Goal: Information Seeking & Learning: Learn about a topic

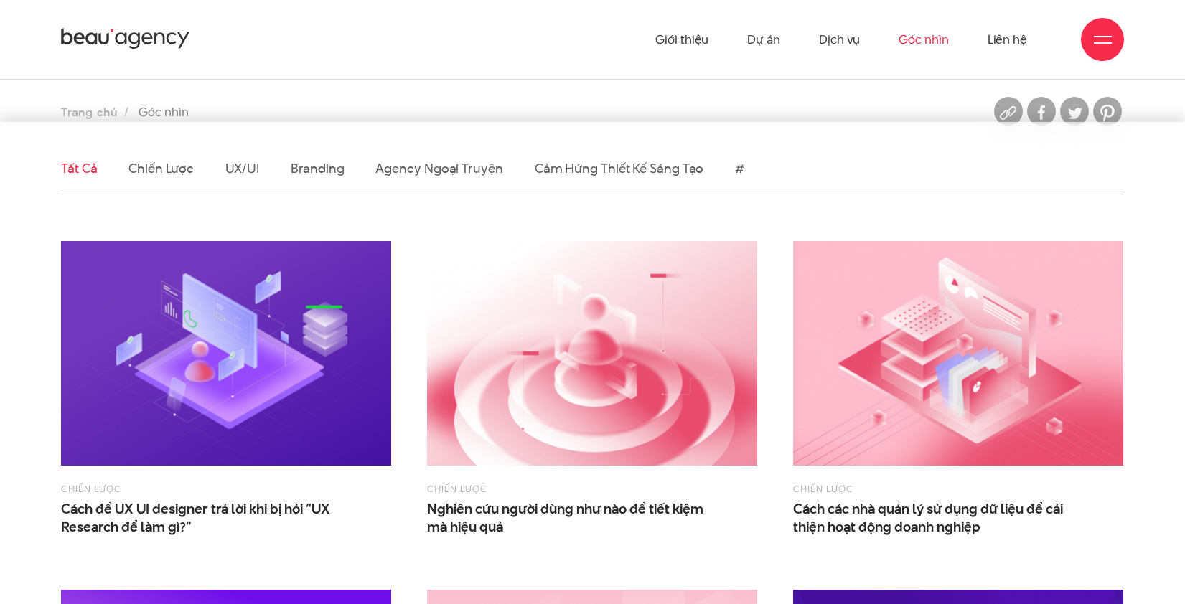
scroll to position [167, 0]
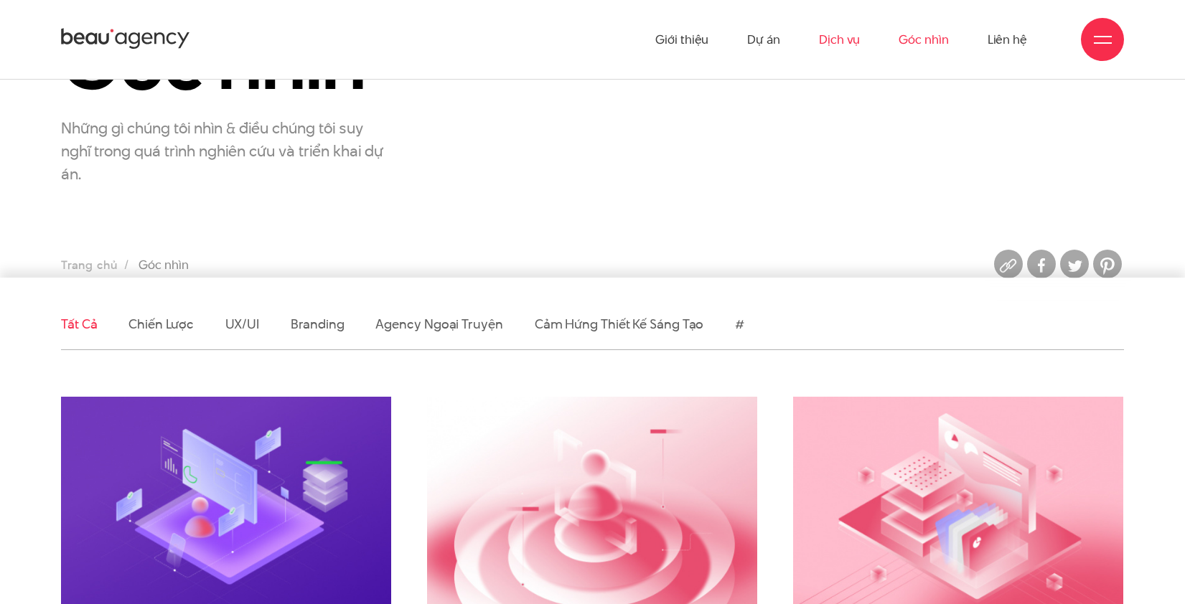
click at [839, 44] on link "Dịch vụ" at bounding box center [839, 39] width 41 height 79
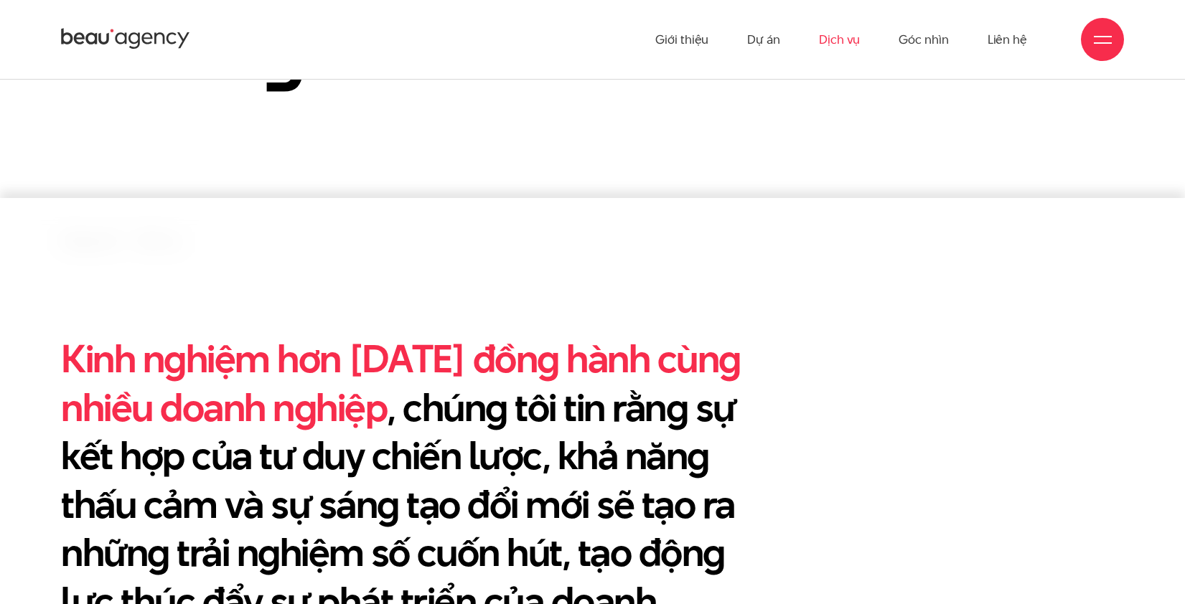
scroll to position [94, 0]
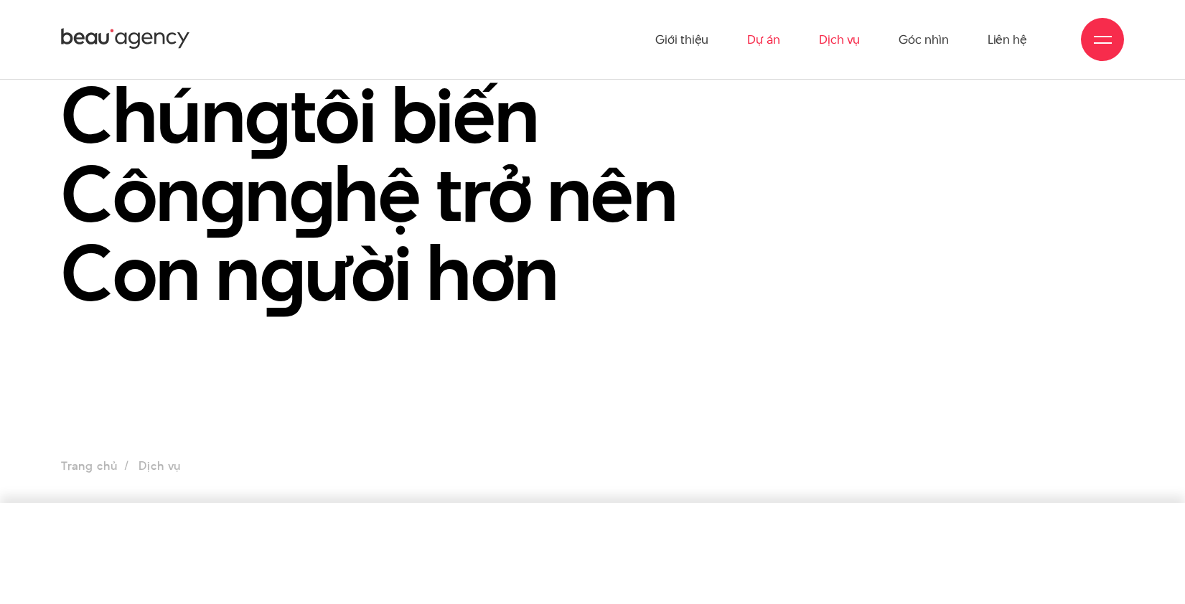
click at [778, 27] on link "Dự án" at bounding box center [763, 39] width 33 height 79
click at [773, 36] on link "Dự án" at bounding box center [763, 39] width 33 height 79
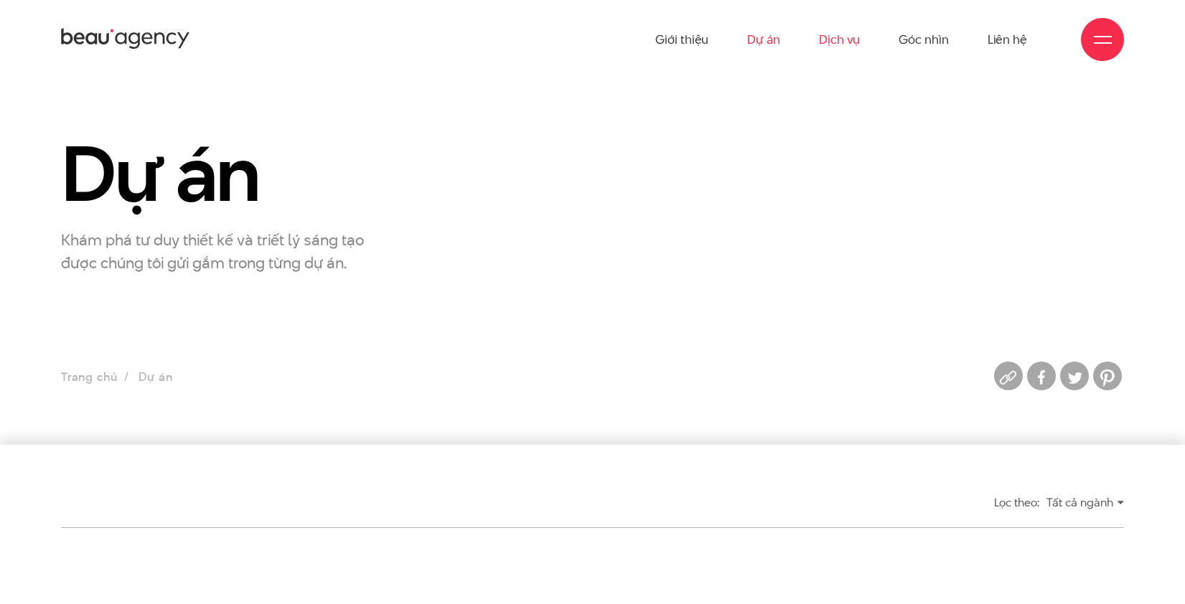
click at [833, 42] on link "Dịch vụ" at bounding box center [839, 39] width 41 height 79
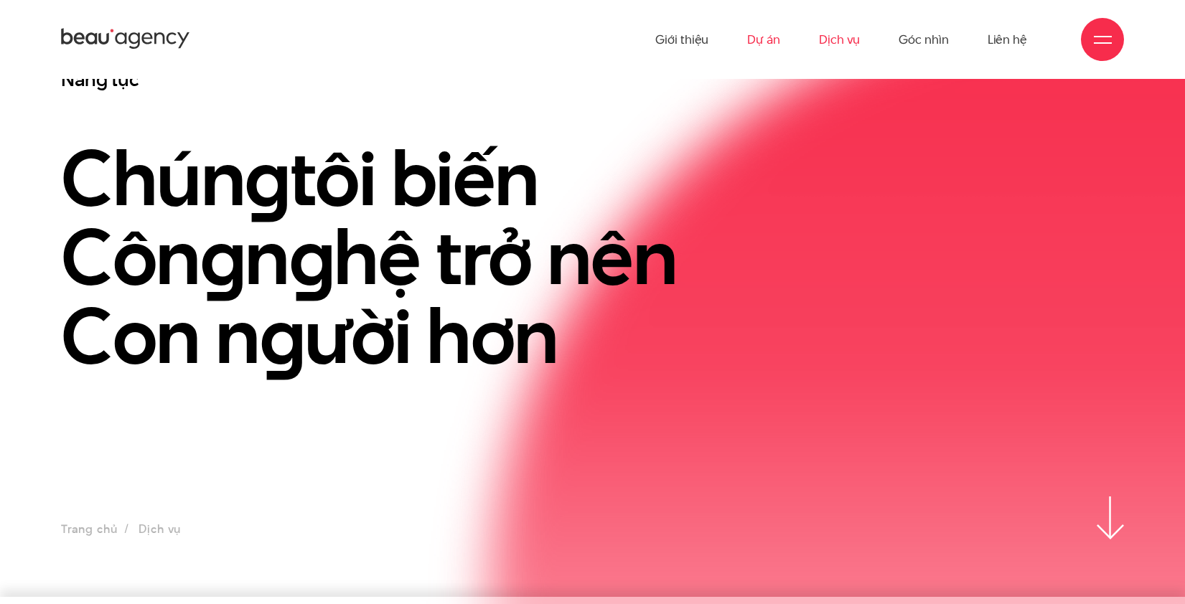
click at [767, 50] on link "Dự án" at bounding box center [763, 39] width 33 height 79
click at [771, 41] on link "Dự án" at bounding box center [763, 39] width 33 height 79
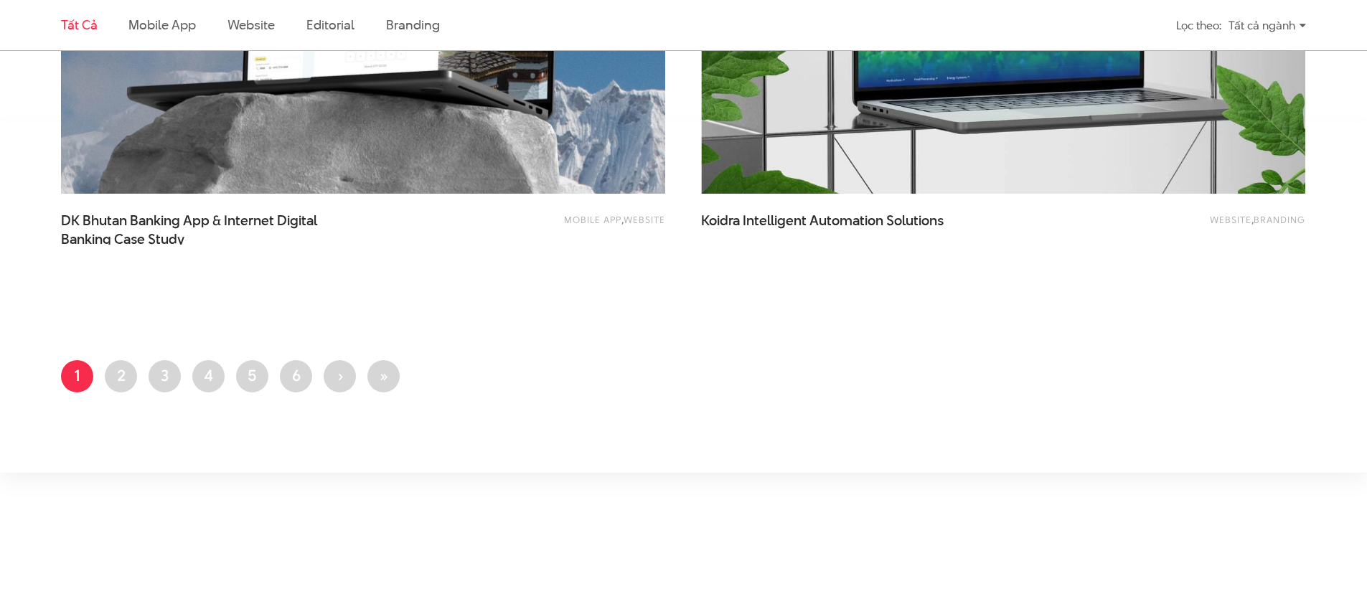
scroll to position [3506, 0]
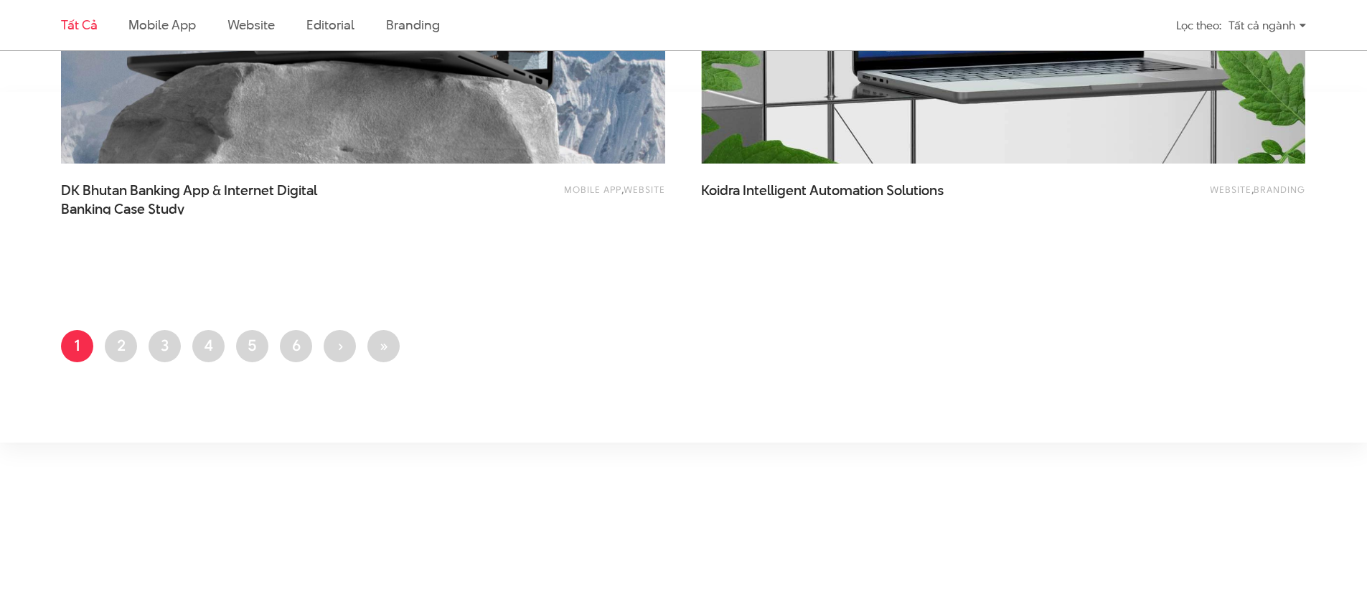
click at [126, 332] on link "Trang 2" at bounding box center [121, 346] width 32 height 32
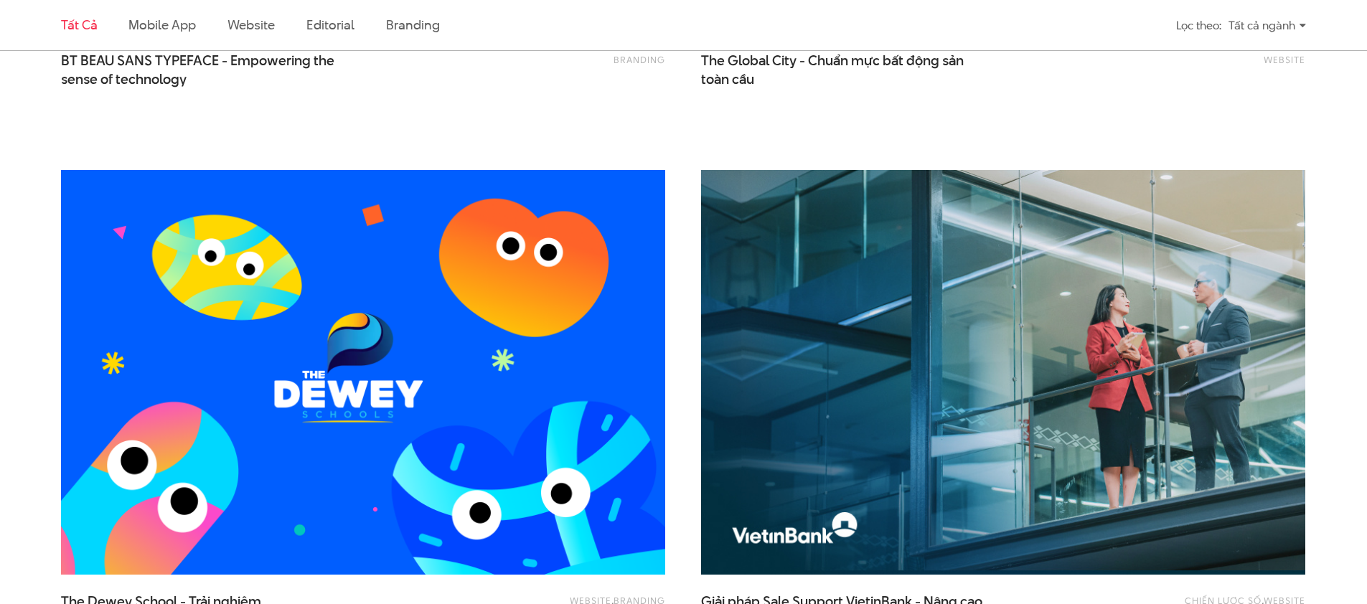
scroll to position [1076, 0]
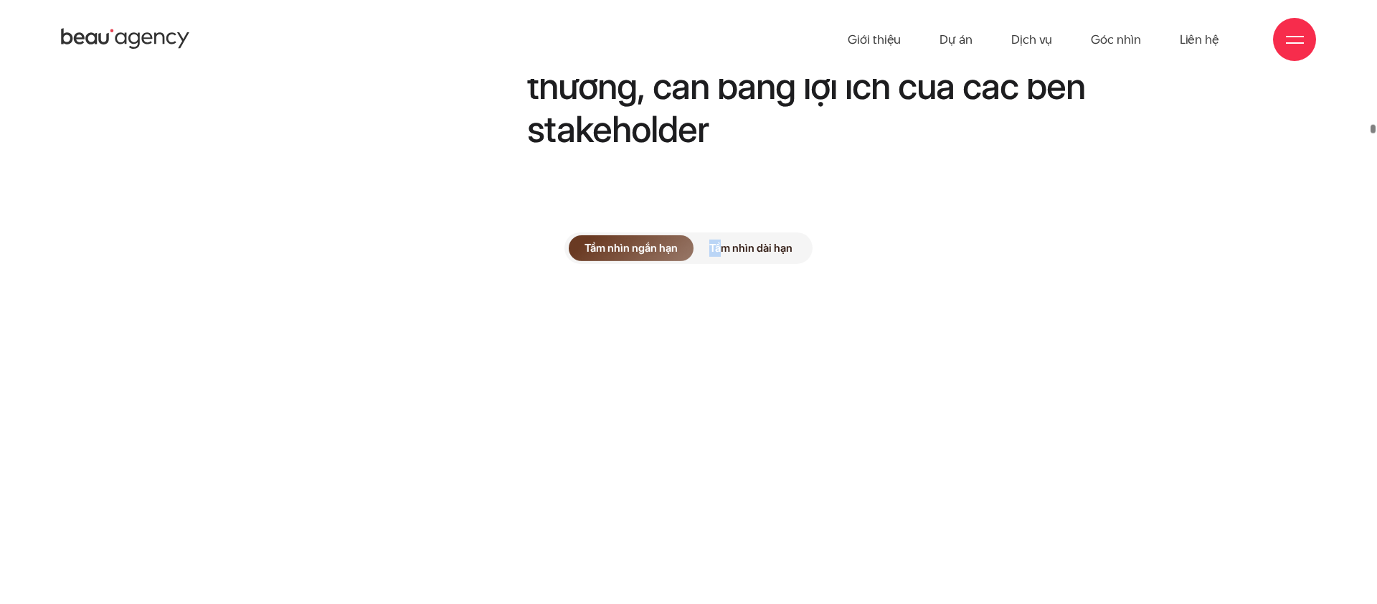
click at [724, 235] on span "Tầm nhìn dài hạn" at bounding box center [751, 248] width 115 height 26
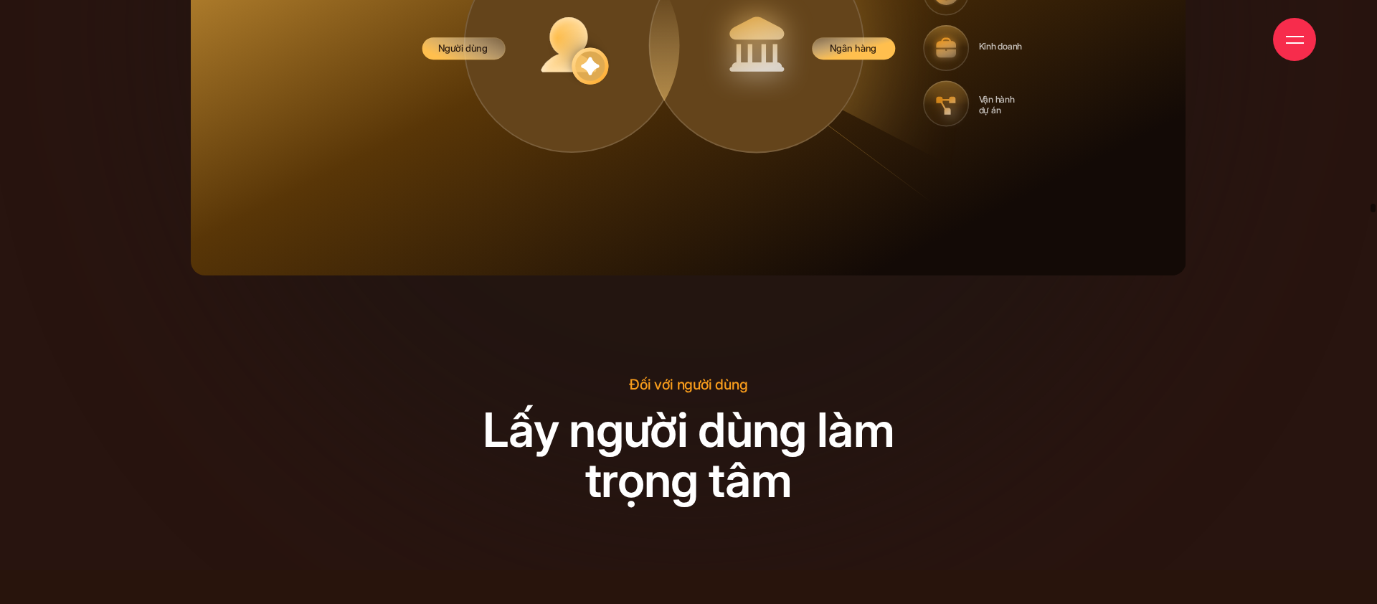
drag, startPoint x: 1179, startPoint y: 334, endPoint x: 1187, endPoint y: 83, distance: 251.3
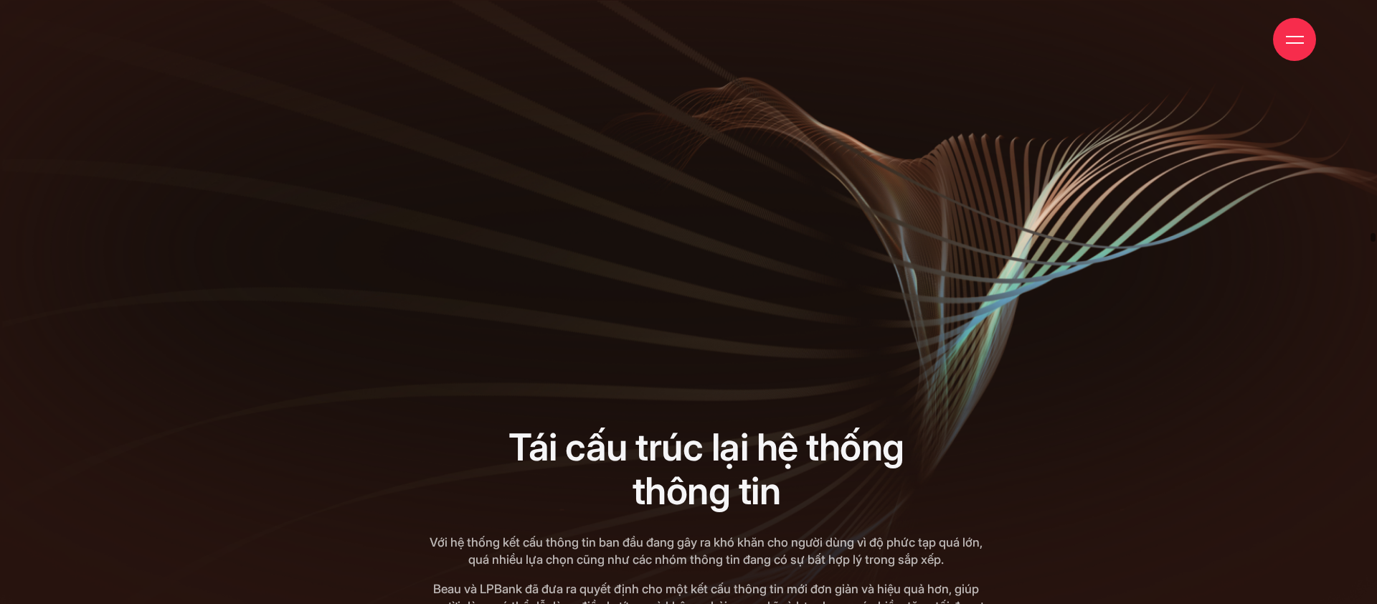
drag, startPoint x: 983, startPoint y: 296, endPoint x: 988, endPoint y: 94, distance: 201.7
click at [986, 101] on div at bounding box center [688, 136] width 1009 height 478
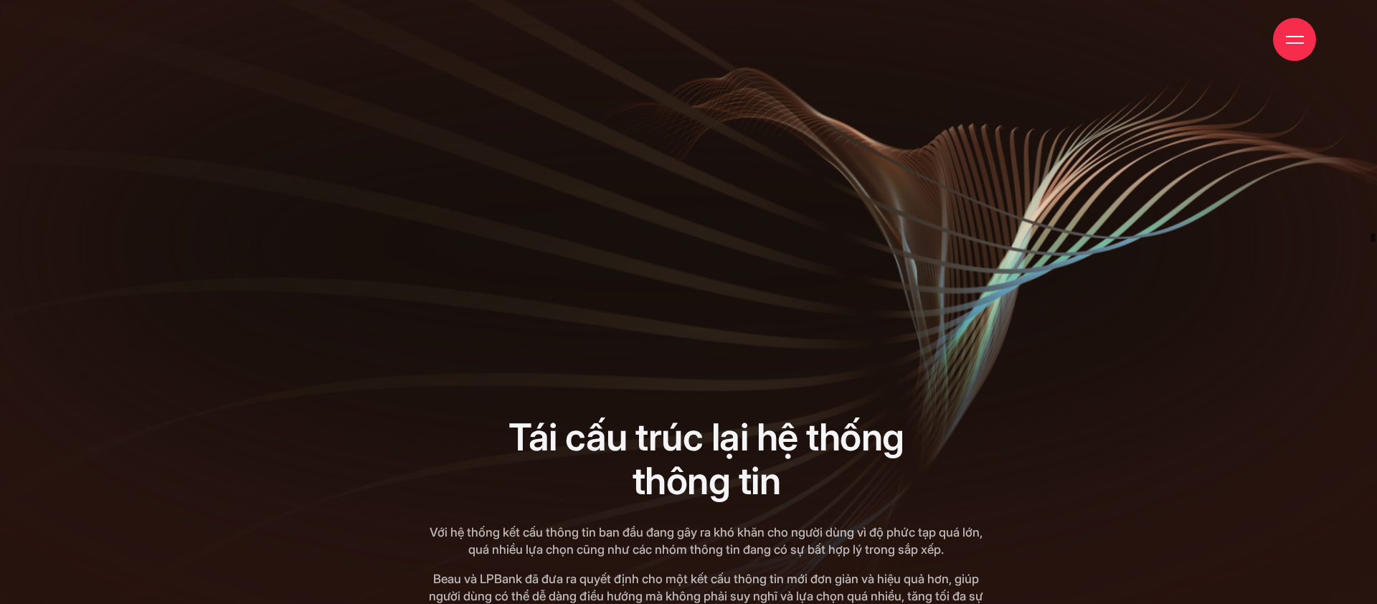
drag, startPoint x: 980, startPoint y: 309, endPoint x: 1017, endPoint y: 137, distance: 175.3
click at [1019, 130] on div "Tái cấu trúc lại hệ thống thông tin Tái cấu trúc lại hệ thống thông tin Với hệ …" at bounding box center [689, 255] width 1226 height 735
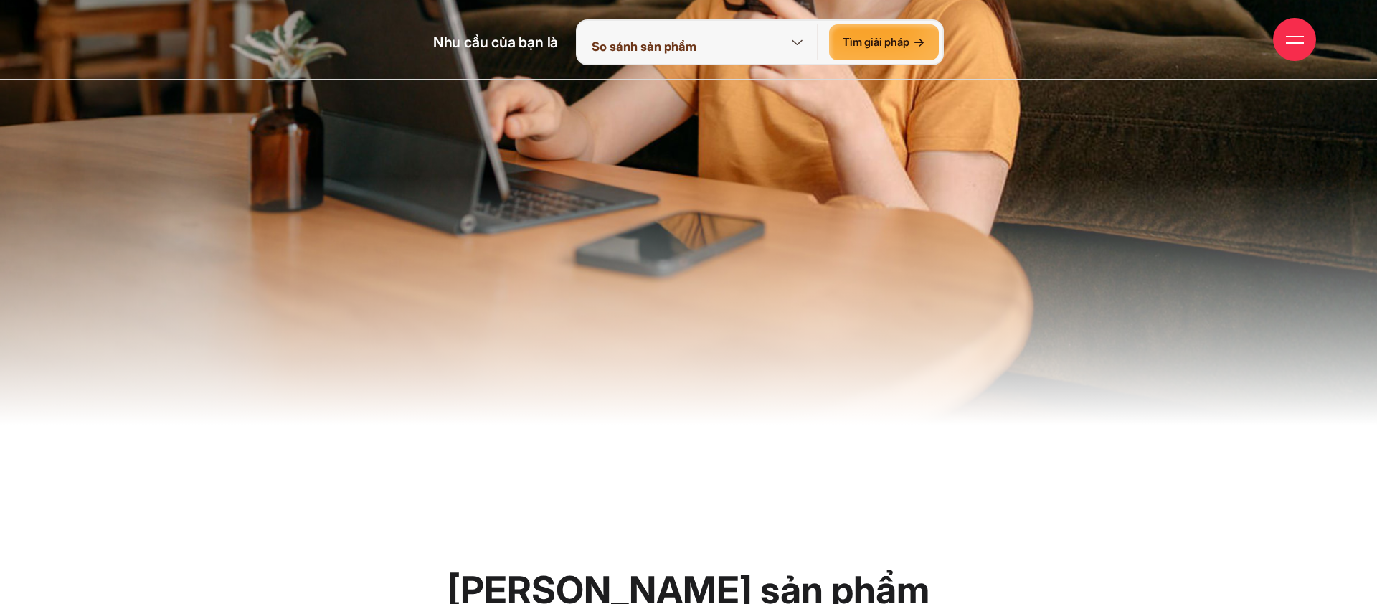
click at [799, 36] on div "Giới thiệu Dự án Dịch vụ Góc nhìn Liên hệ" at bounding box center [689, 39] width 1256 height 79
click at [800, 43] on div "Giới thiệu Dự án Dịch vụ Góc nhìn Liên hệ" at bounding box center [689, 39] width 1256 height 79
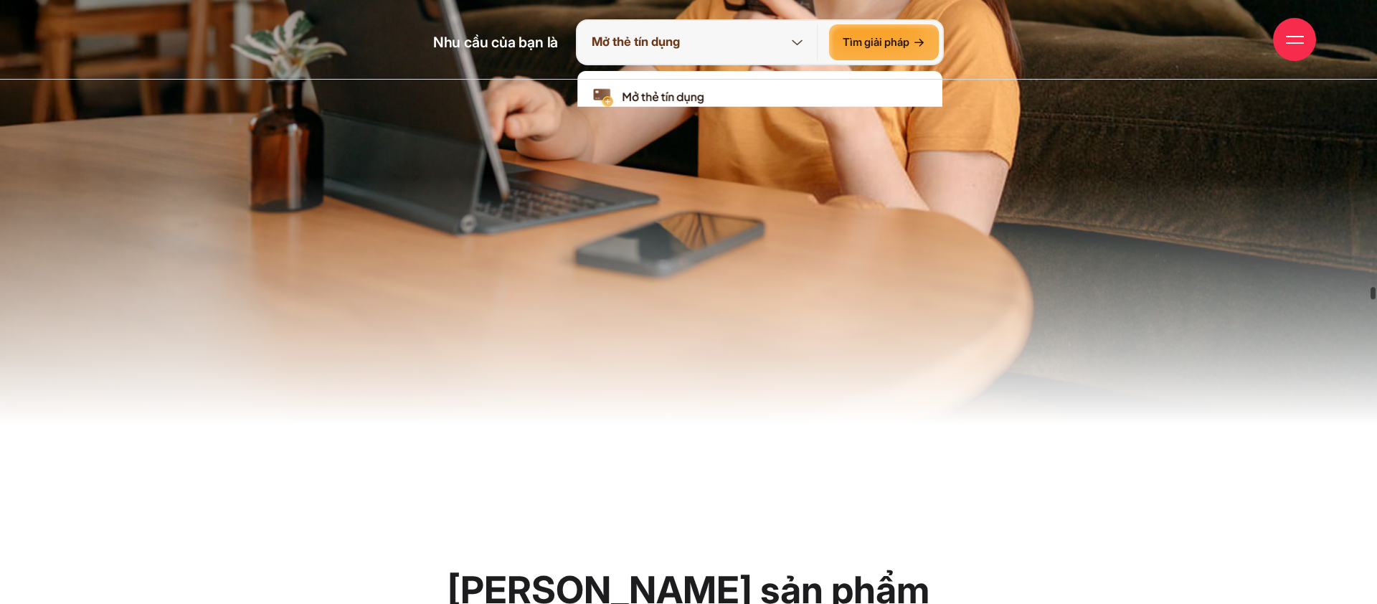
click at [844, 44] on div "Giới thiệu Dự án Dịch vụ Góc nhìn Liên hệ" at bounding box center [689, 39] width 1256 height 79
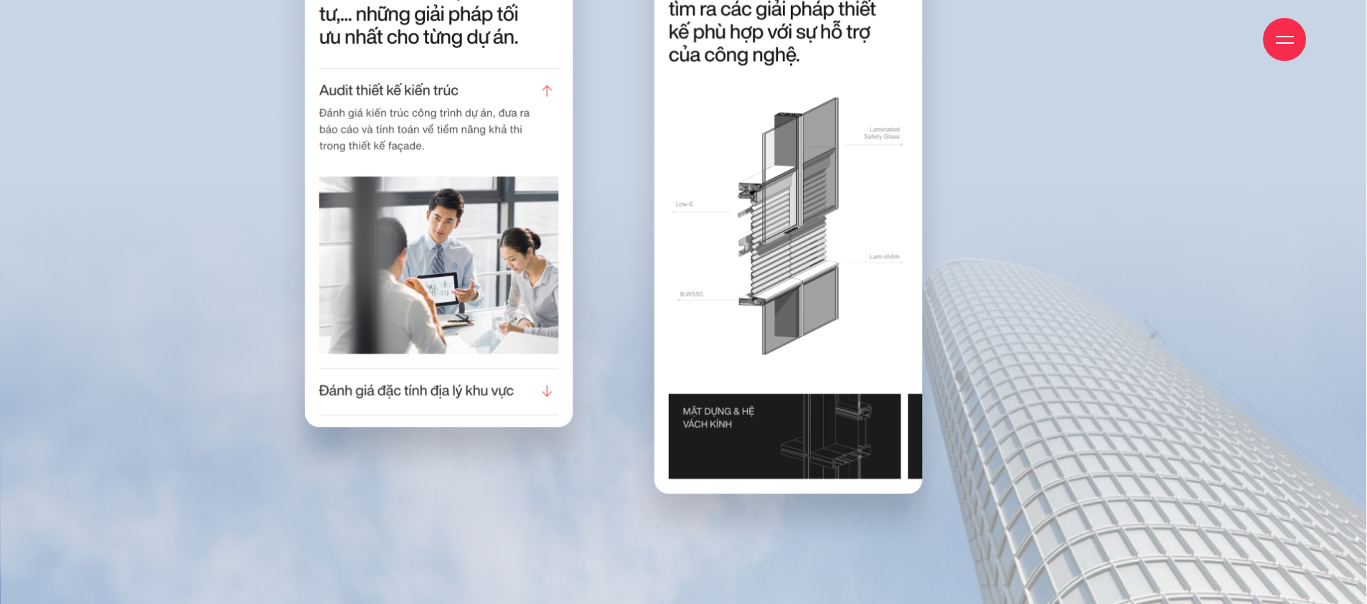
scroll to position [16716, 0]
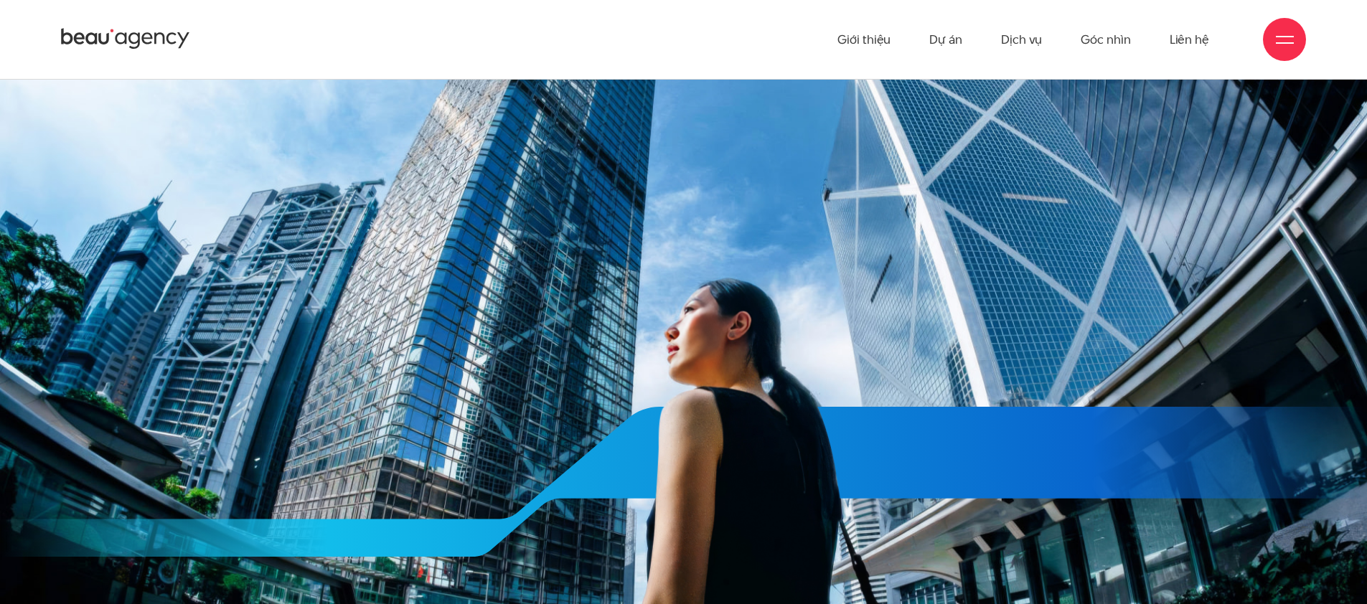
scroll to position [7366, 0]
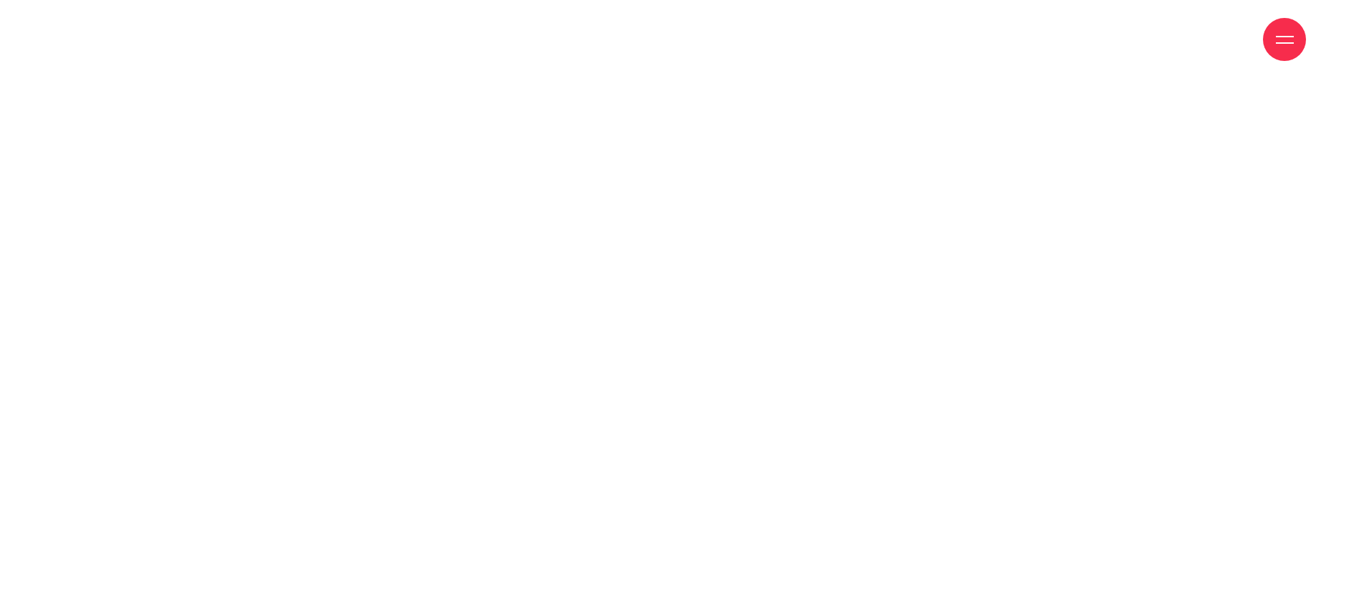
scroll to position [4703, 0]
